Goal: Information Seeking & Learning: Learn about a topic

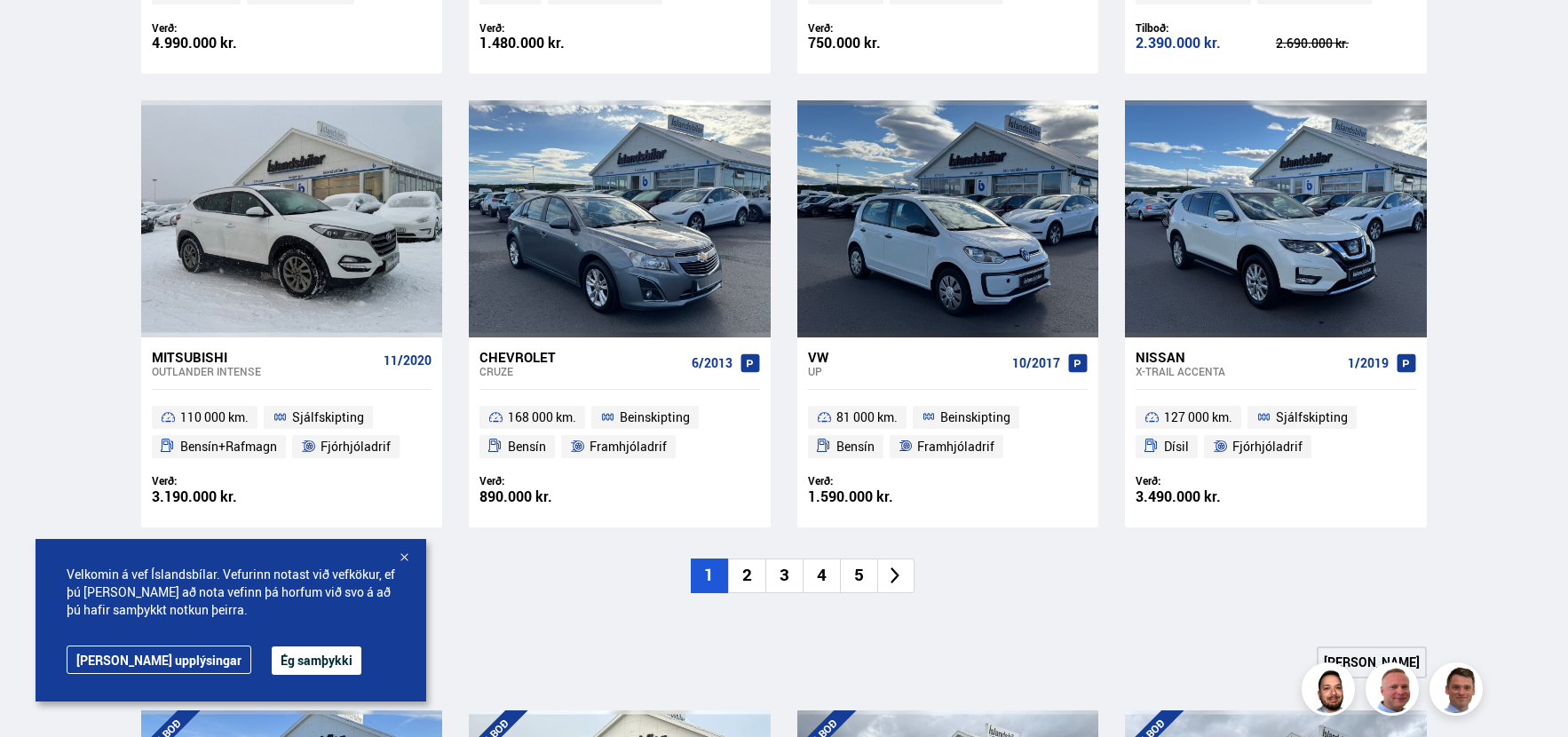
scroll to position [1242, 0]
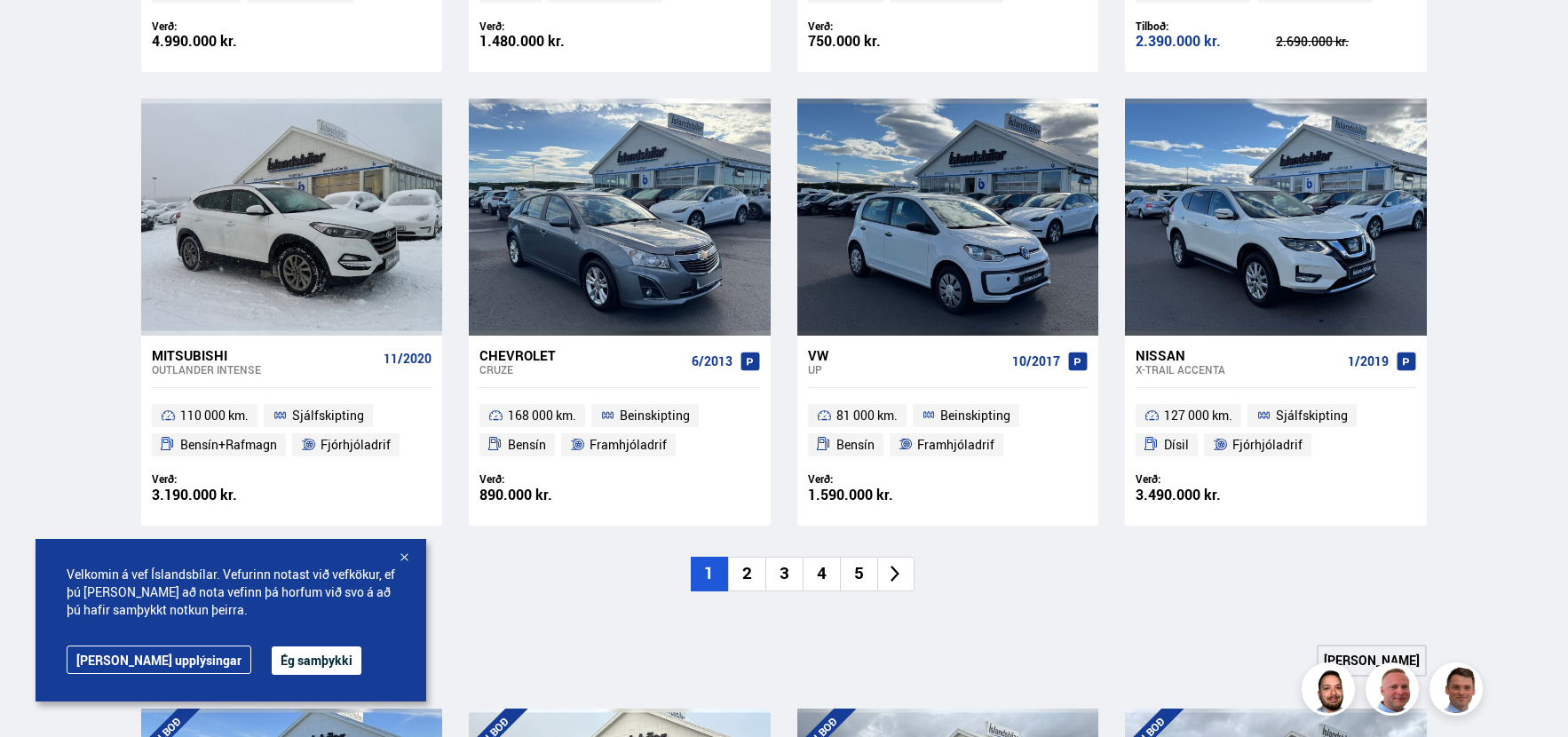
click at [756, 574] on li "2" at bounding box center [746, 574] width 38 height 35
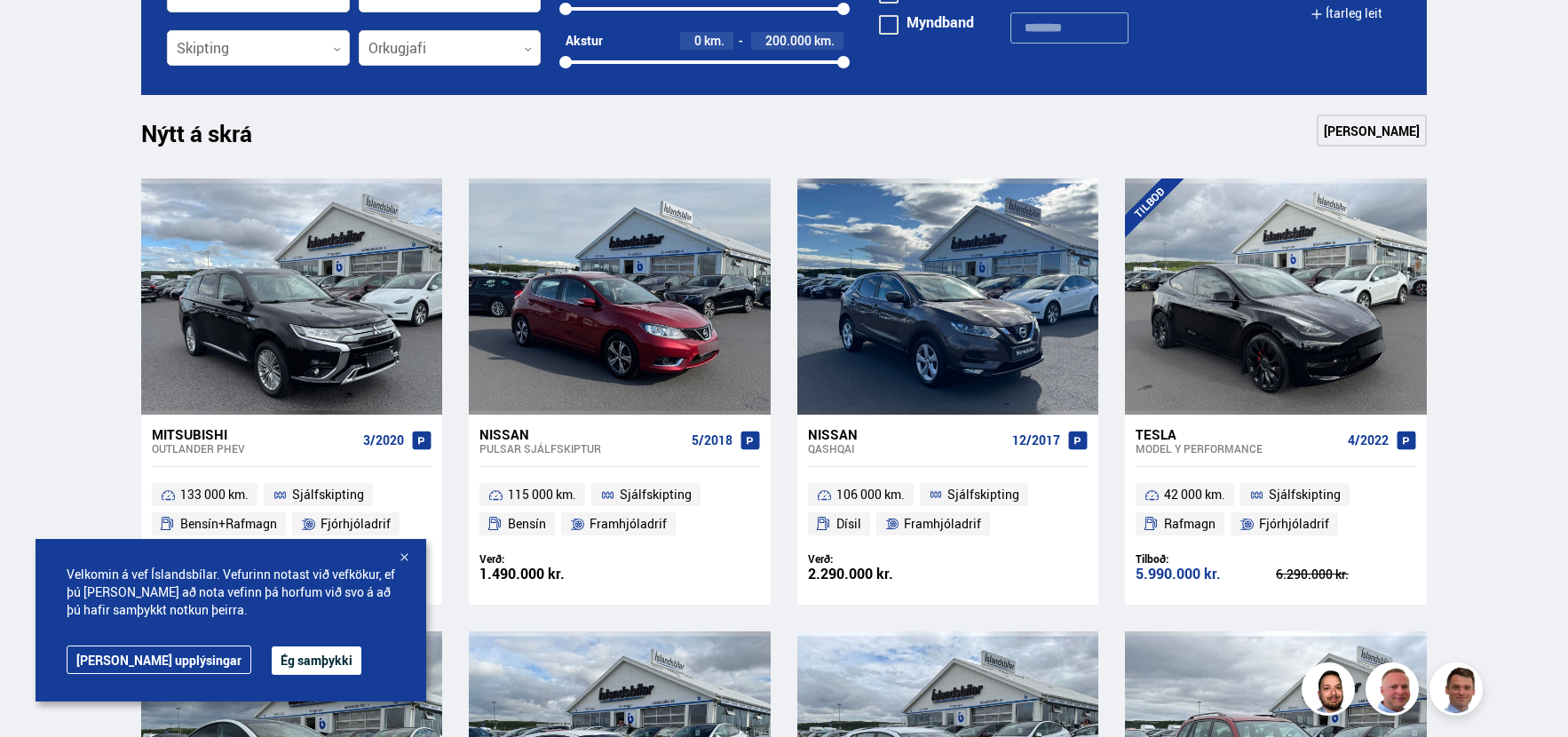
scroll to position [1420, 0]
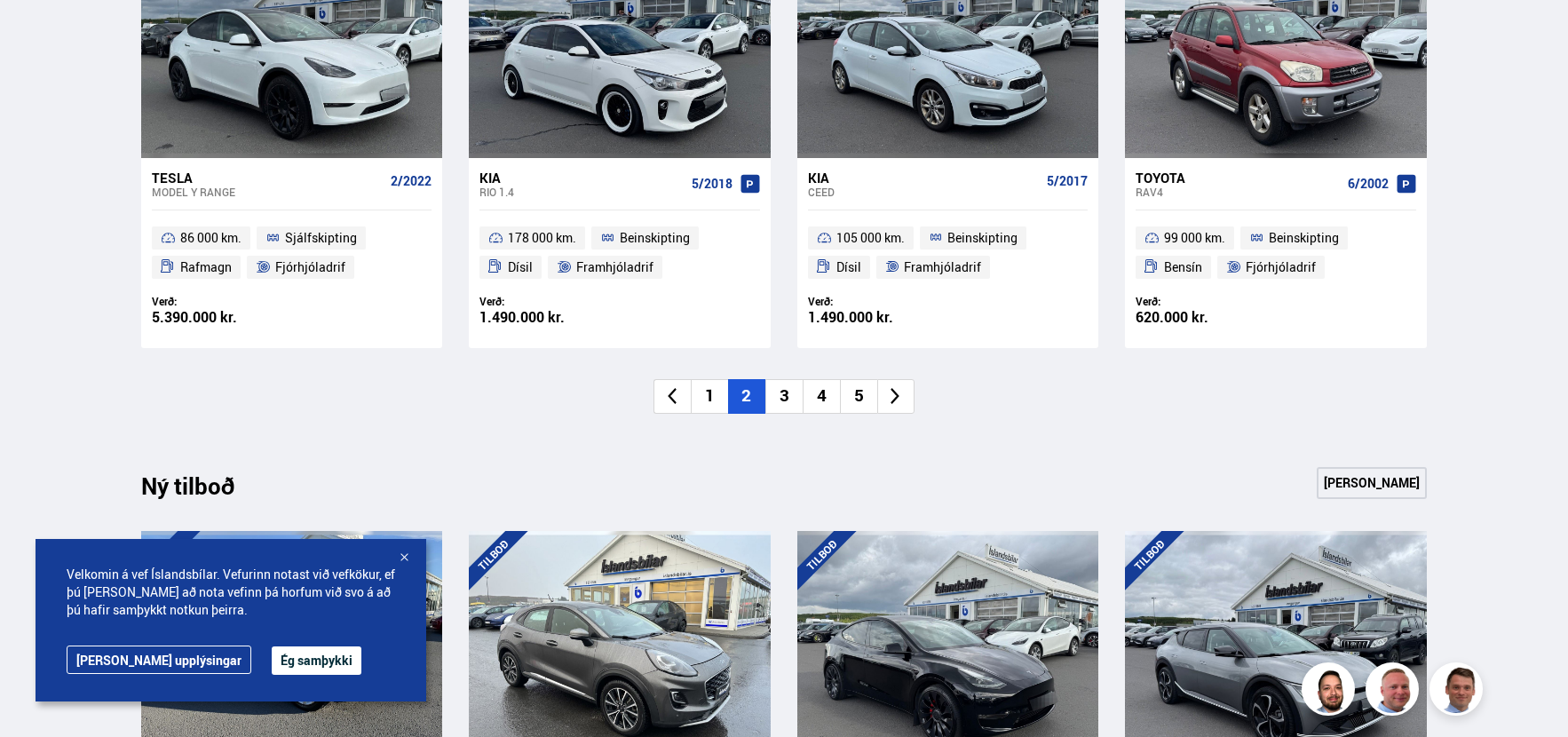
click at [783, 403] on li "3" at bounding box center [784, 396] width 38 height 35
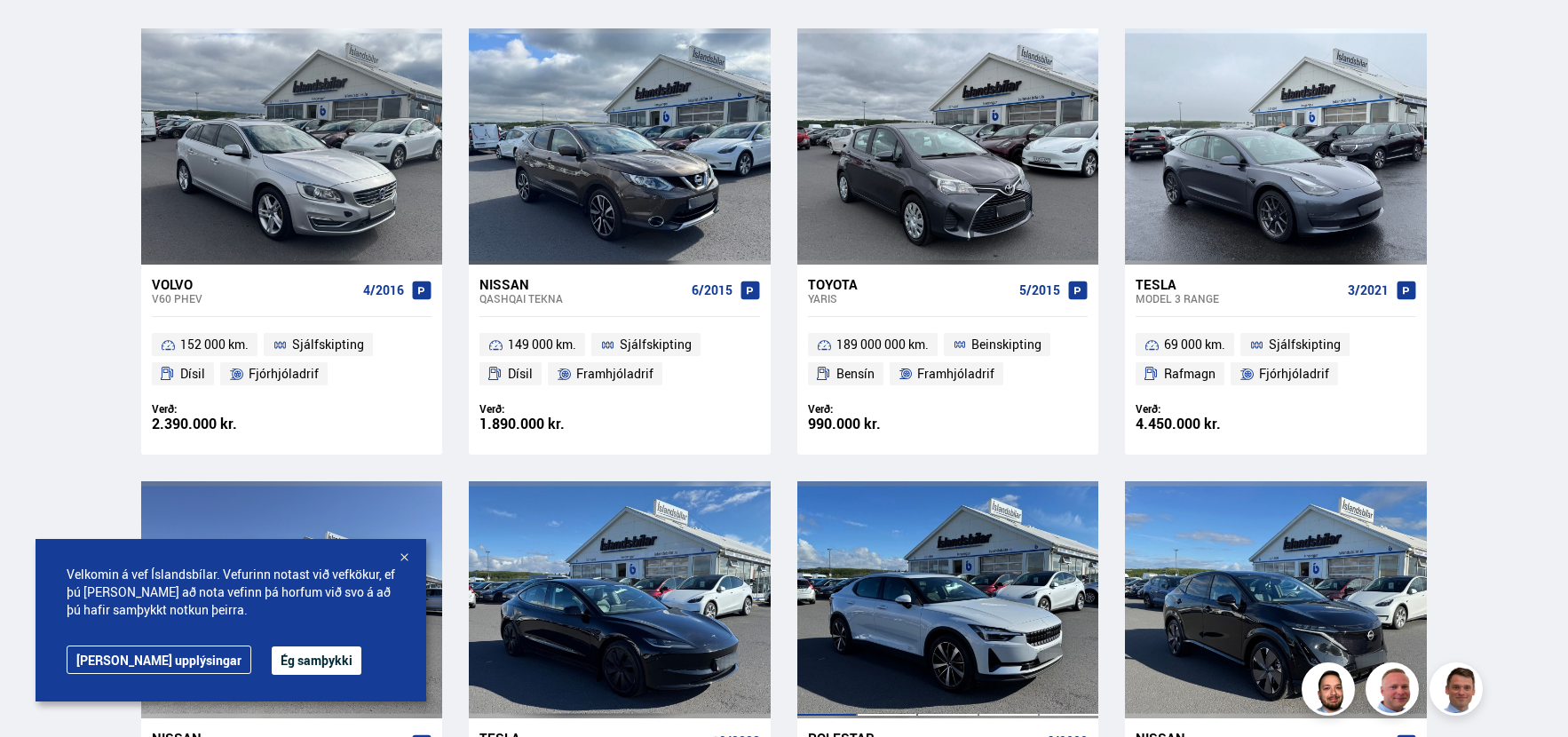
scroll to position [888, 0]
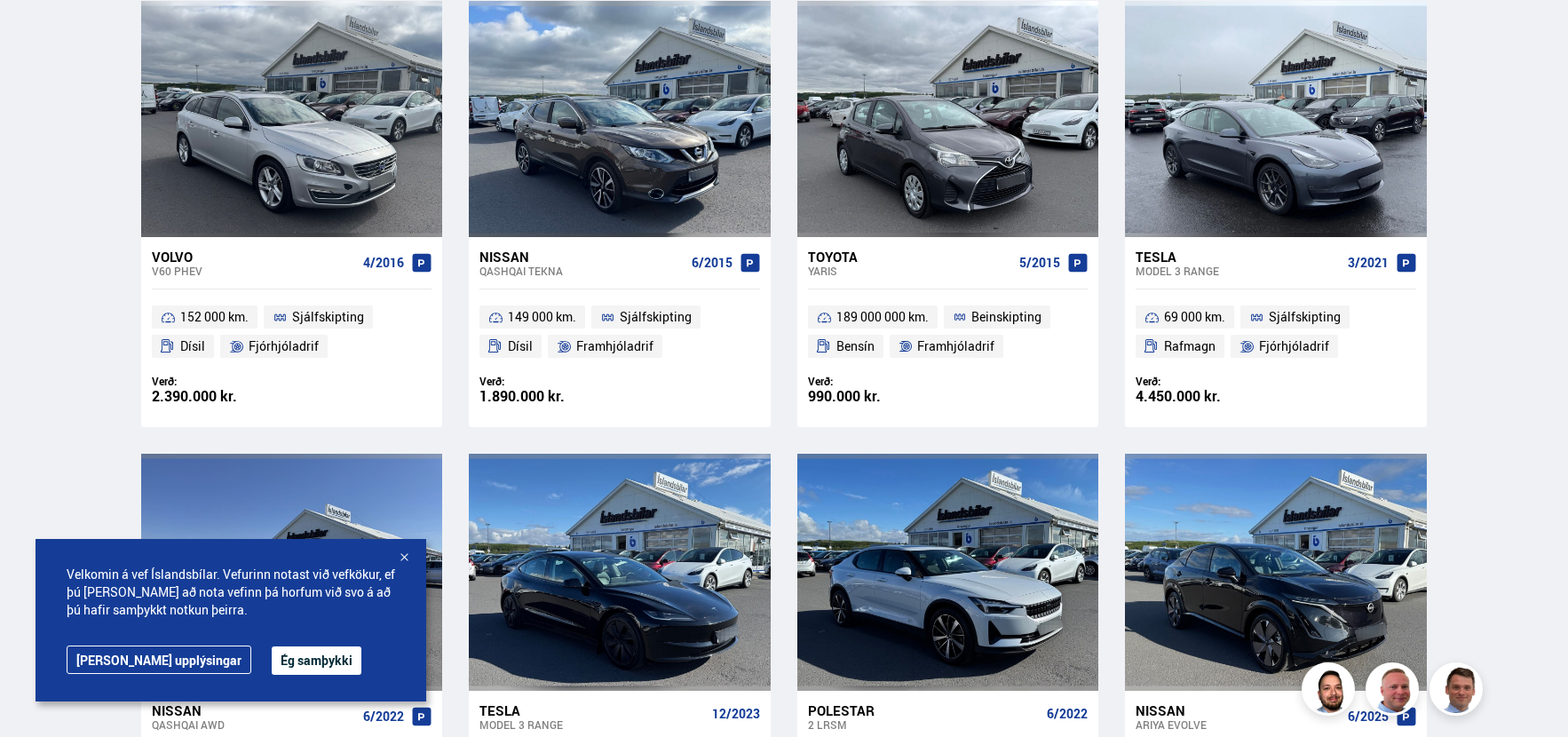
drag, startPoint x: 145, startPoint y: 394, endPoint x: 152, endPoint y: 404, distance: 12.2
click at [147, 399] on div "Verð: 2.390.000 kr. Ásett verð/Skiptiverð 2.390.000 kr." at bounding box center [291, 400] width 300 height 53
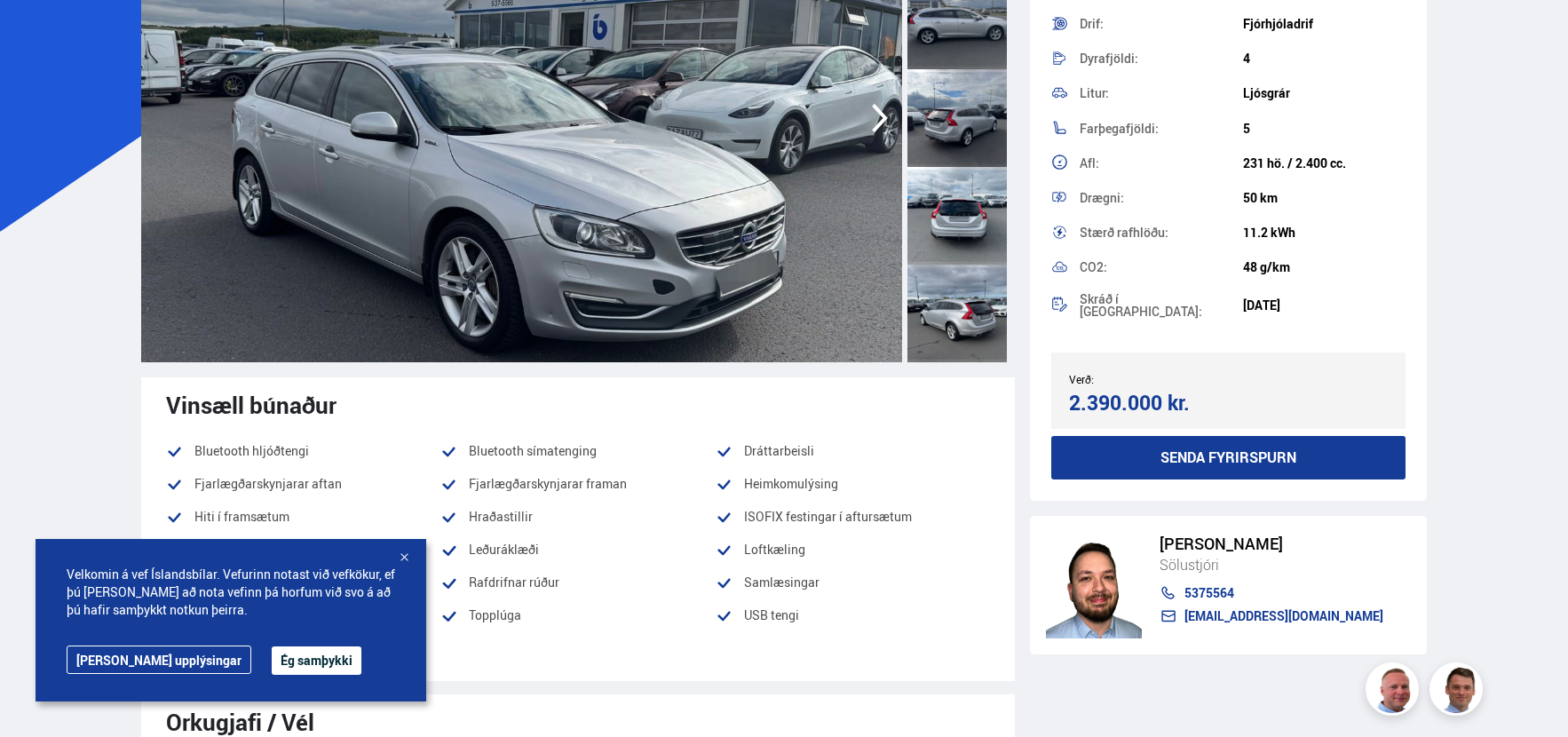
scroll to position [532, 0]
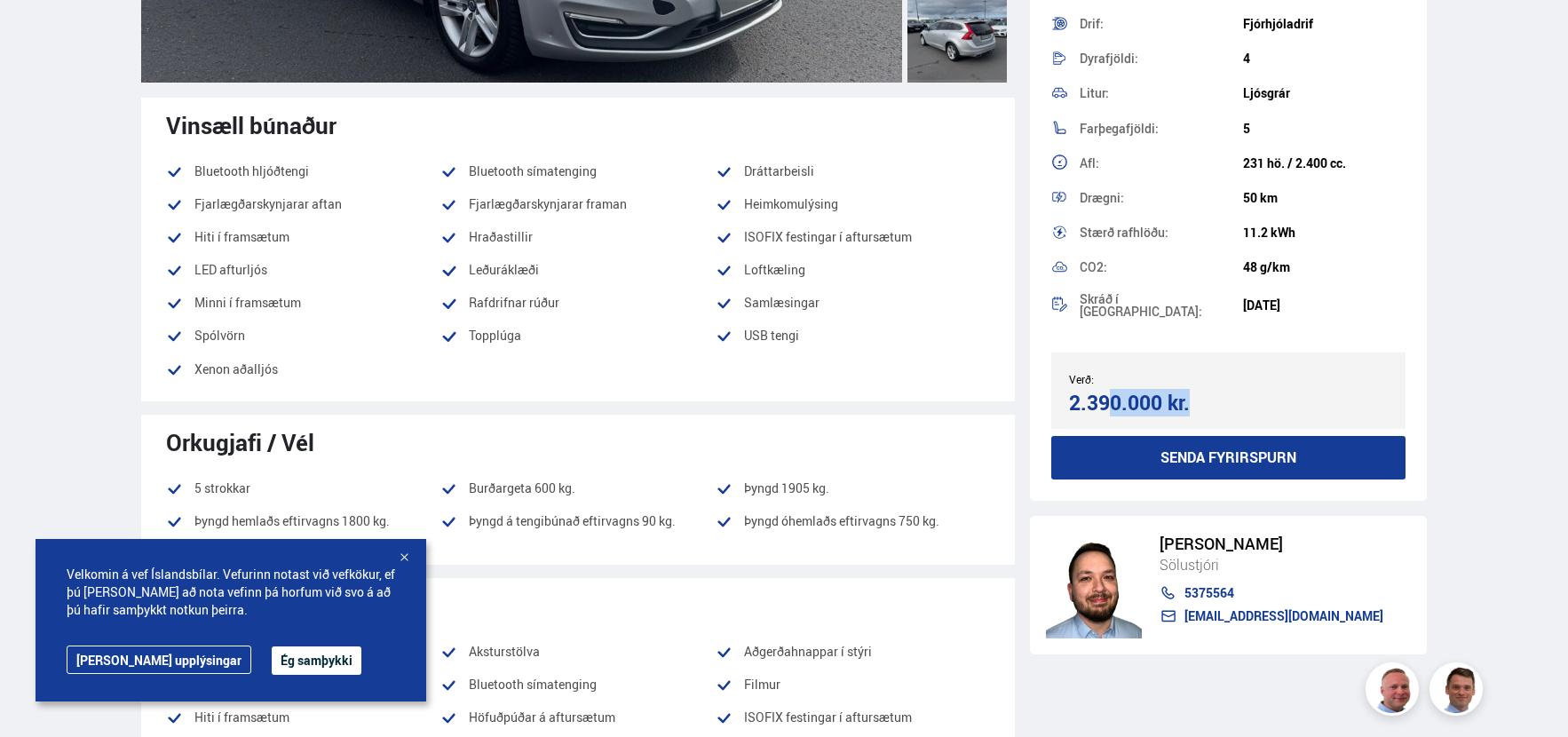
drag, startPoint x: 1064, startPoint y: 396, endPoint x: 1122, endPoint y: 403, distance: 58.4
click at [1156, 403] on div "Verð: 2.390.000 kr. Ásett verð/Skiptiverð 2.390.000 kr." at bounding box center [1228, 390] width 355 height 76
drag, startPoint x: 1103, startPoint y: 400, endPoint x: 1192, endPoint y: 370, distance: 93.9
click at [1188, 373] on div "Verð:" at bounding box center [1148, 379] width 158 height 13
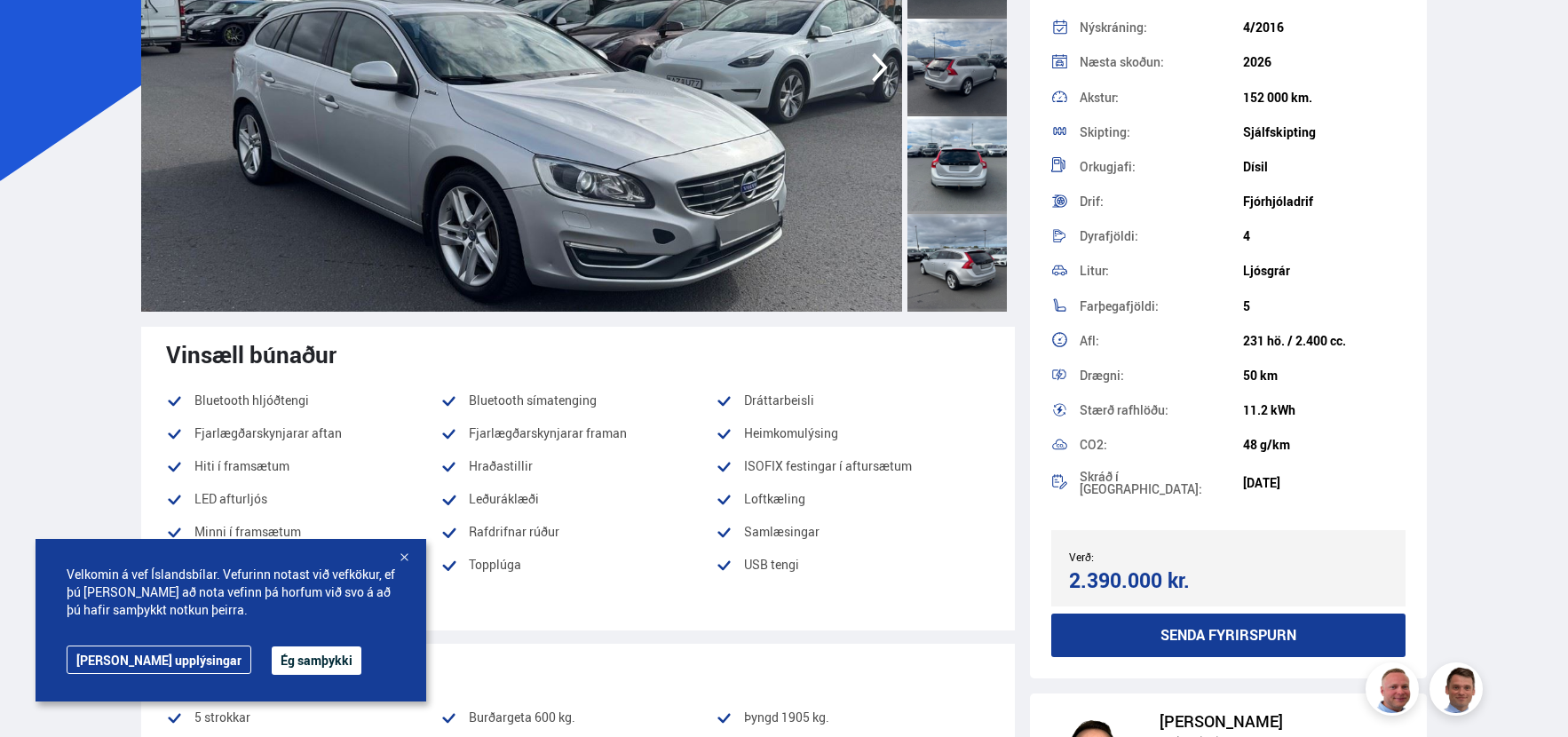
scroll to position [355, 0]
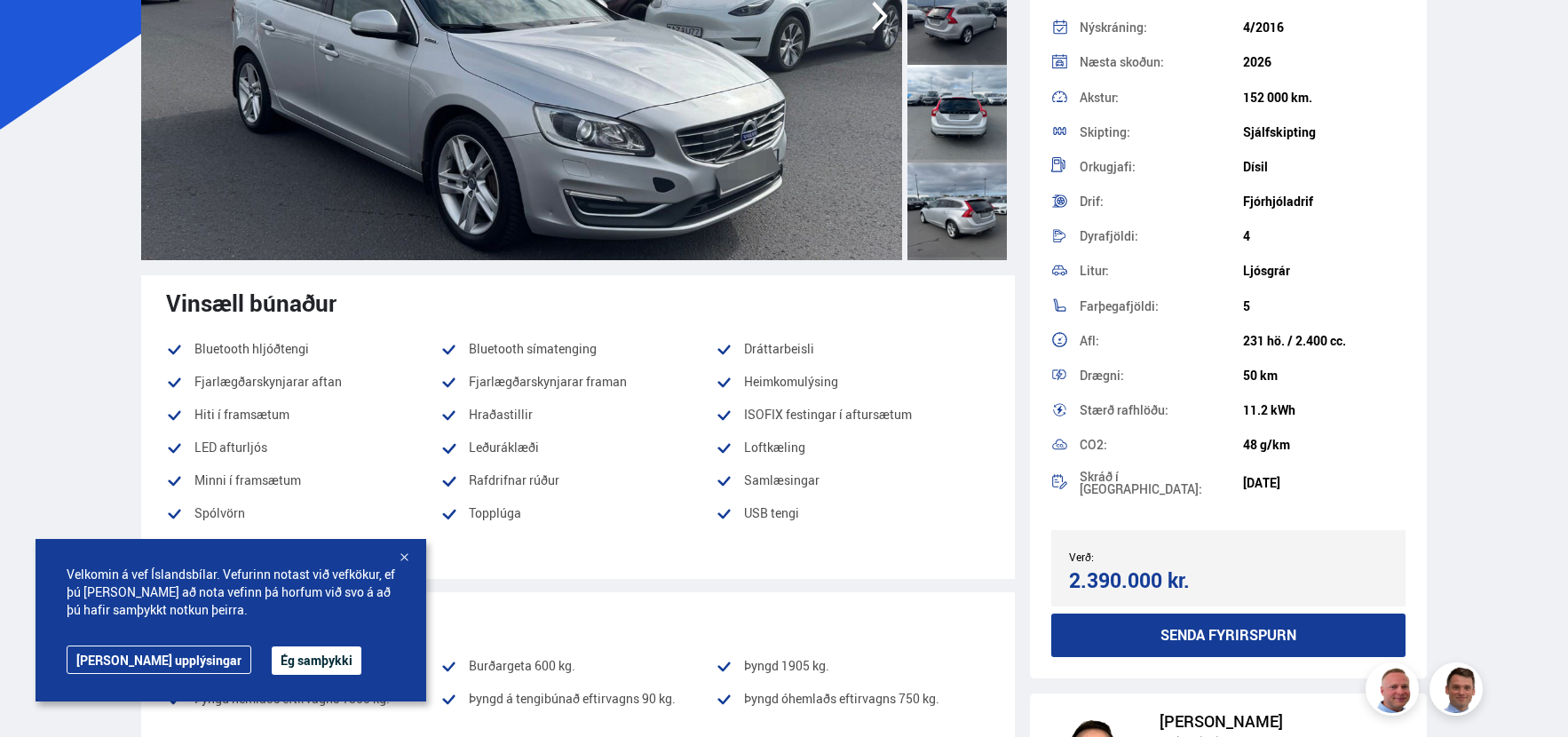
click at [956, 200] on div at bounding box center [956, 211] width 100 height 98
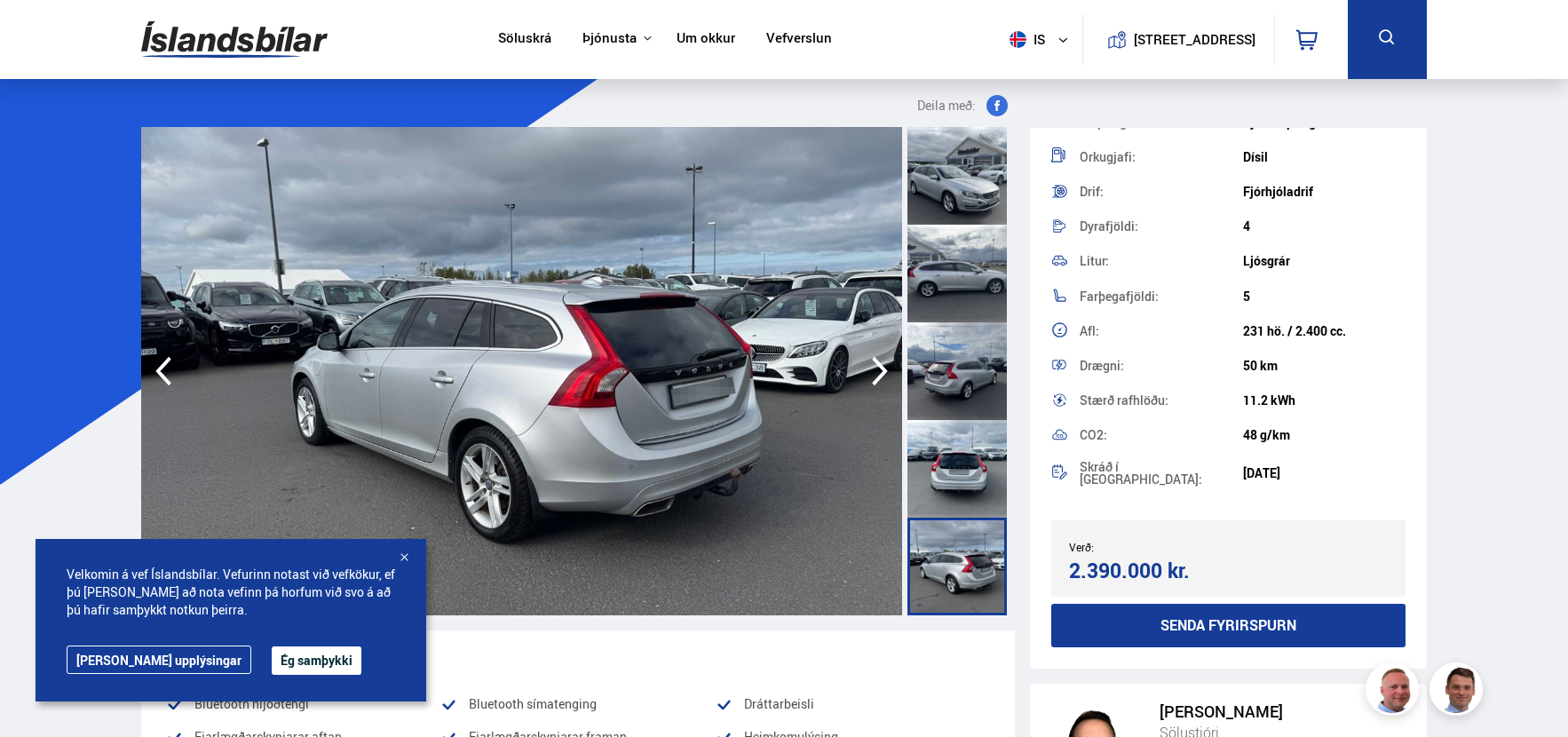
scroll to position [356, 0]
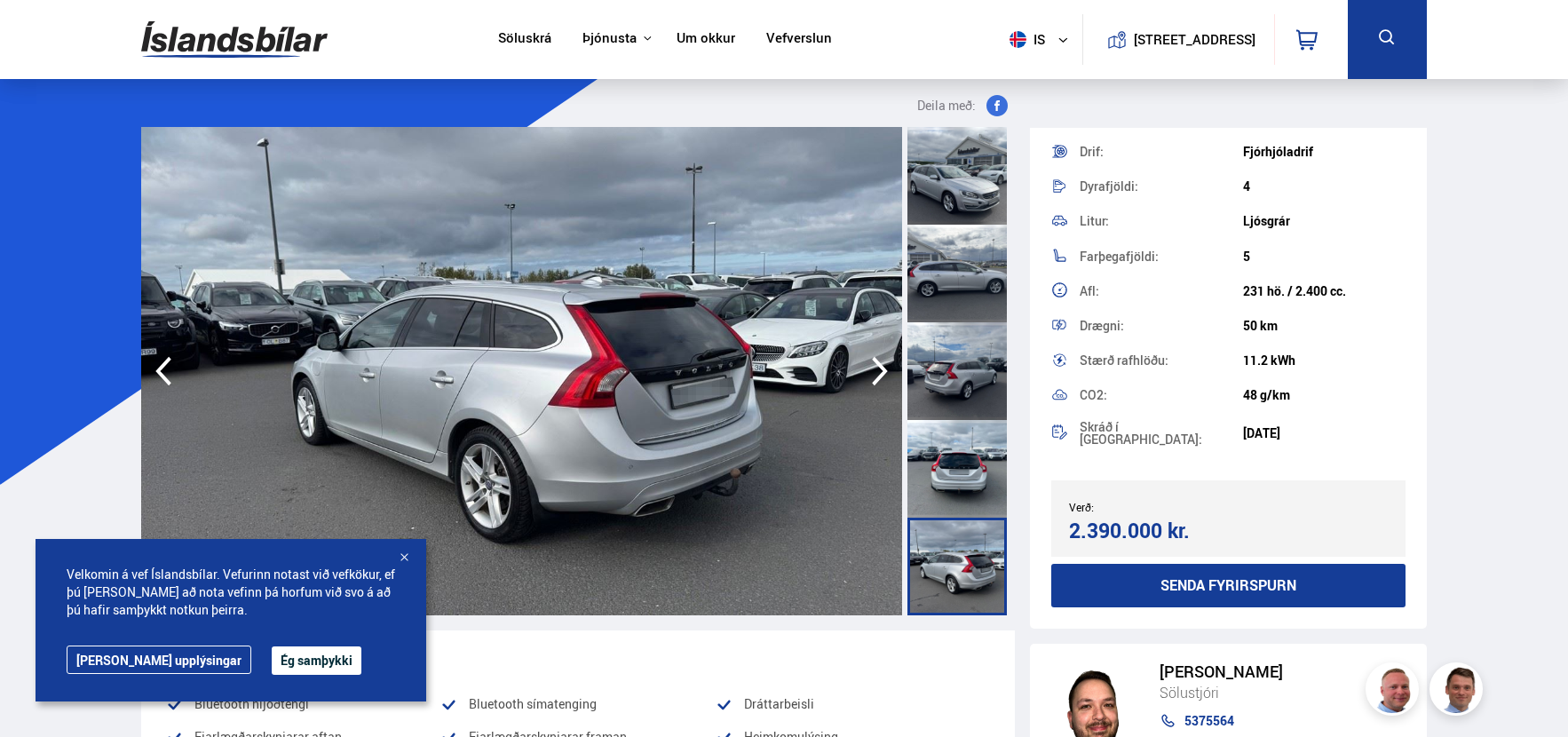
drag, startPoint x: 1037, startPoint y: 34, endPoint x: 1022, endPoint y: 43, distance: 17.5
click at [1023, 42] on button "is" at bounding box center [1041, 40] width 80 height 52
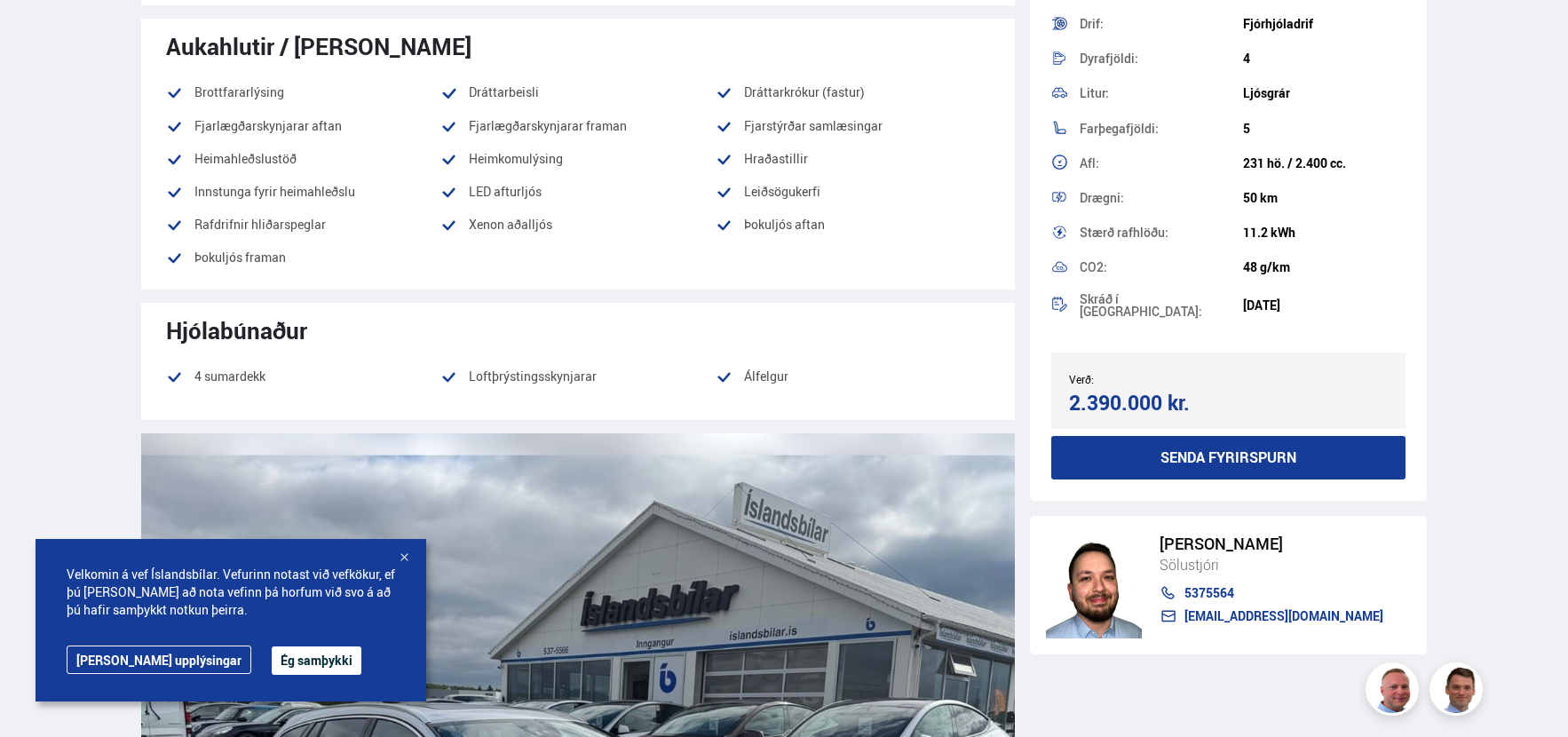
scroll to position [1952, 0]
